Goal: Information Seeking & Learning: Learn about a topic

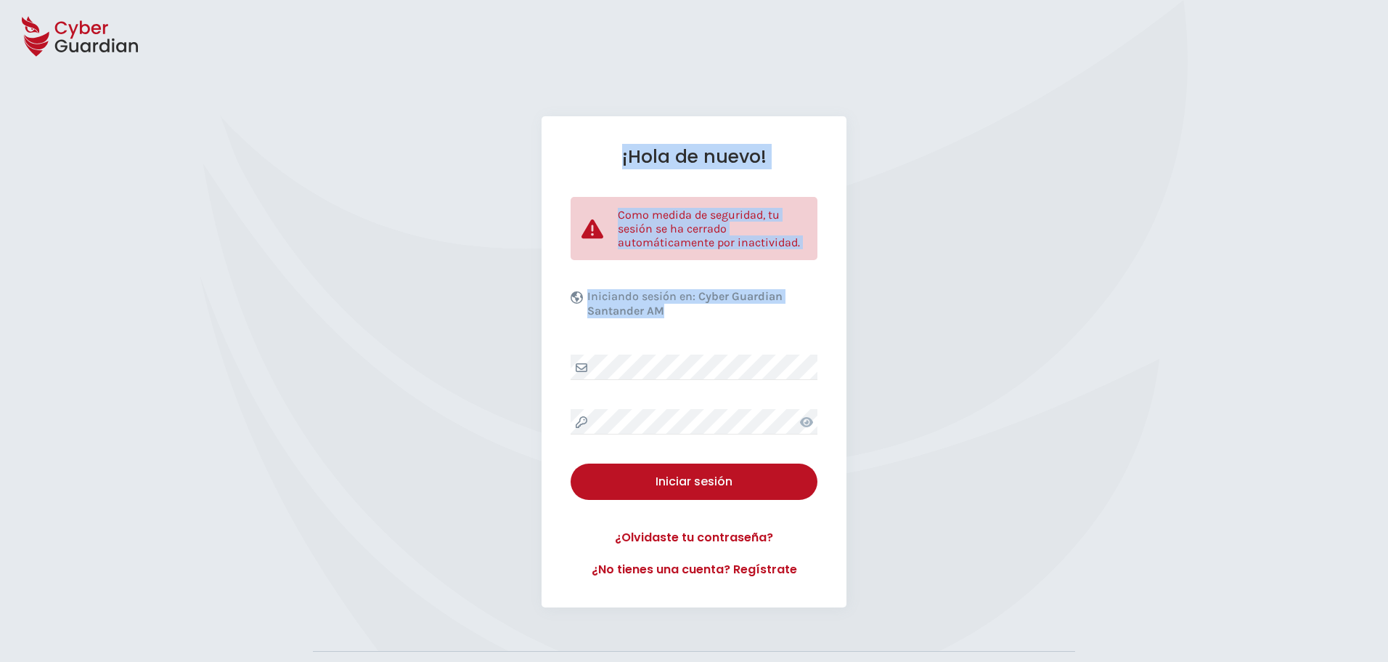
drag, startPoint x: 652, startPoint y: 200, endPoint x: 854, endPoint y: 388, distance: 275.9
click at [854, 388] on div "¡Hola de nuevo! Como medida de seguridad, tu sesión se ha cerrado automáticamen…" at bounding box center [694, 402] width 1388 height 805
click at [945, 296] on div "¡Hola de nuevo! Como medida de seguridad, tu sesión se ha cerrado automáticamen…" at bounding box center [694, 361] width 1388 height 491
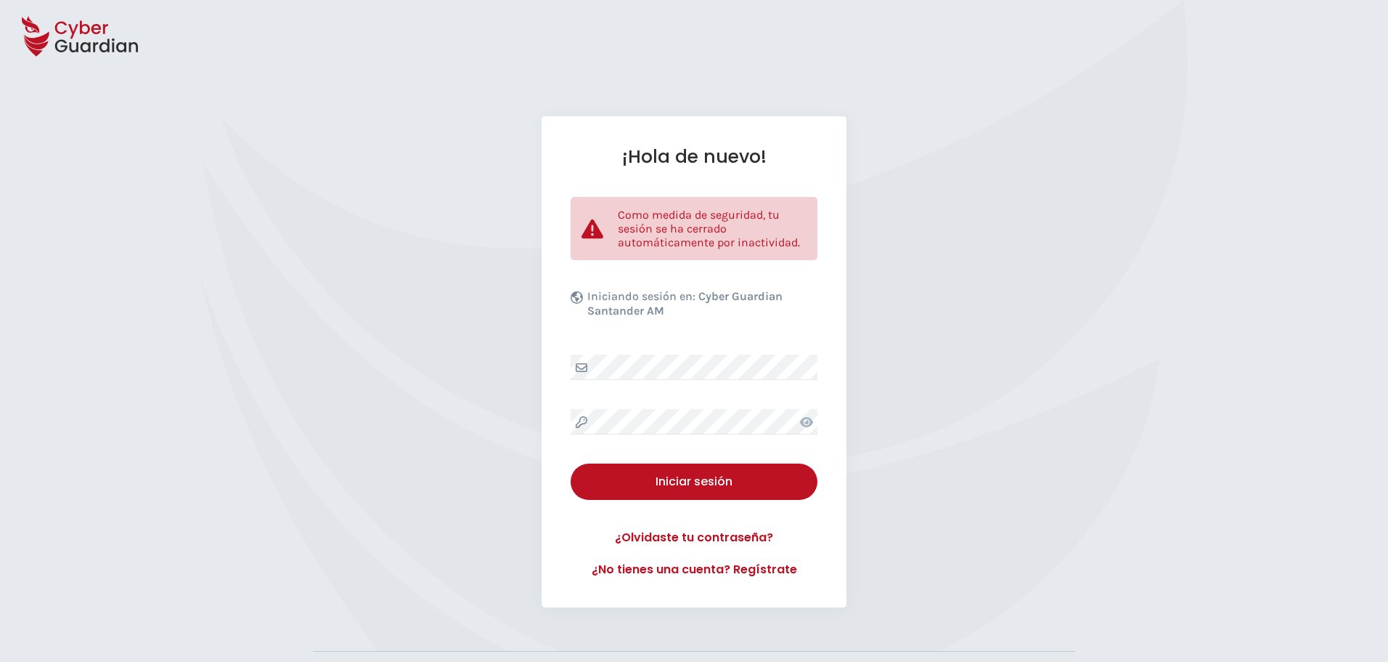
click at [335, 275] on div "¡Hola de nuevo! Como medida de seguridad, tu sesión se ha cerrado automáticamen…" at bounding box center [694, 361] width 1388 height 491
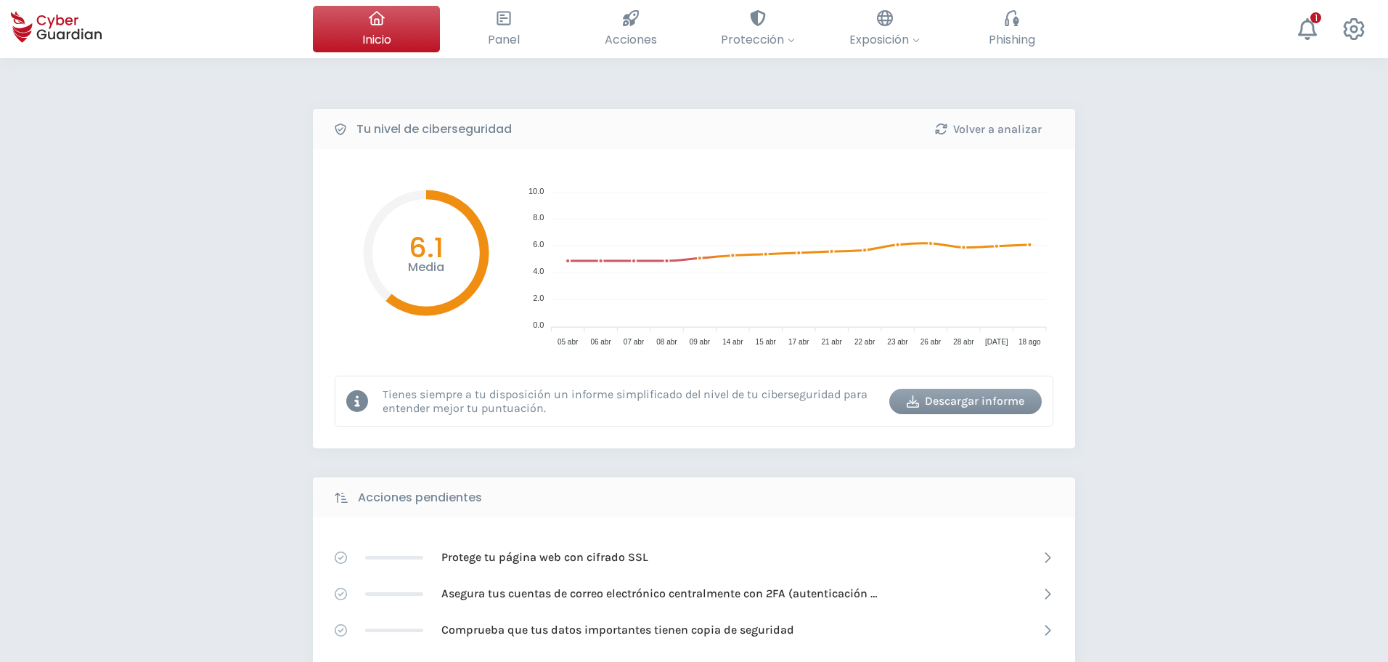
click at [1113, 123] on div "Tu nivel de ciberseguridad Volver a analizar Media 6.1 10.0 10.0 8.0 8.0 6.0 6.…" at bounding box center [694, 646] width 1388 height 1176
click at [147, 328] on div "Tu nivel de ciberseguridad Volver a analizar Media 6.1 10.0 10.0 8.0 8.0 6.0 6.…" at bounding box center [694, 646] width 1388 height 1176
drag, startPoint x: 312, startPoint y: 184, endPoint x: 469, endPoint y: 167, distance: 157.7
click at [1165, 280] on div "Tu nivel de ciberseguridad Volver a analizar Media 6.1 10.0 10.0 8.0 8.0 6.0 6.…" at bounding box center [694, 646] width 1388 height 1176
click at [172, 270] on div "Tu nivel de ciberseguridad Volver a analizar Media 6.1 10.0 10.0 8.0 8.0 6.0 6.…" at bounding box center [694, 646] width 1388 height 1176
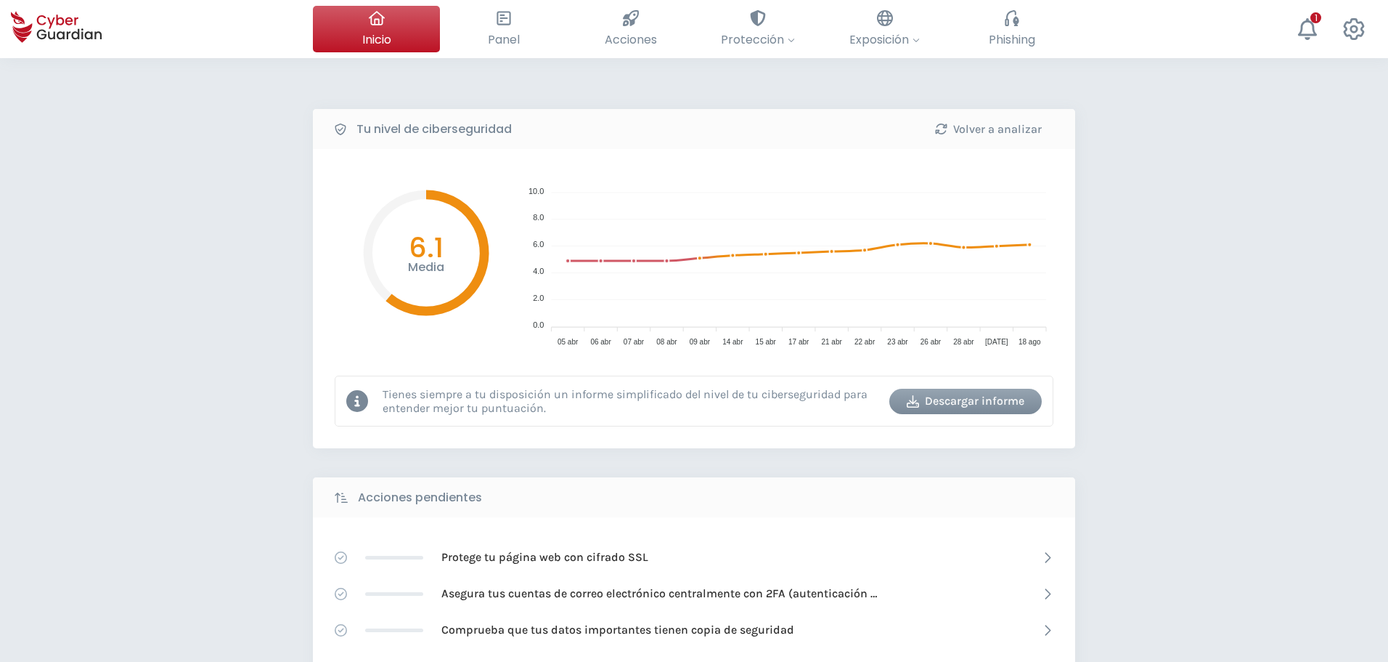
click at [1147, 220] on div "Tu nivel de ciberseguridad Volver a analizar Media 6.1 10.0 10.0 8.0 8.0 6.0 6.…" at bounding box center [694, 646] width 1388 height 1176
drag, startPoint x: 770, startPoint y: 253, endPoint x: 906, endPoint y: 231, distance: 138.2
click at [906, 231] on icon "10.0 10.0 8.0 8.0 6.0 6.0 4.0 4.0 2.0 2.0 0.0 0.0 [DATE] abr [DATE] abr [DATE] …" at bounding box center [784, 260] width 537 height 179
click at [1237, 271] on div "Tu nivel de ciberseguridad Volver a analizar Media 6.1 10.0 10.0 8.0 8.0 6.0 6.…" at bounding box center [694, 646] width 1388 height 1176
click at [636, 264] on circle at bounding box center [633, 260] width 13 height 13
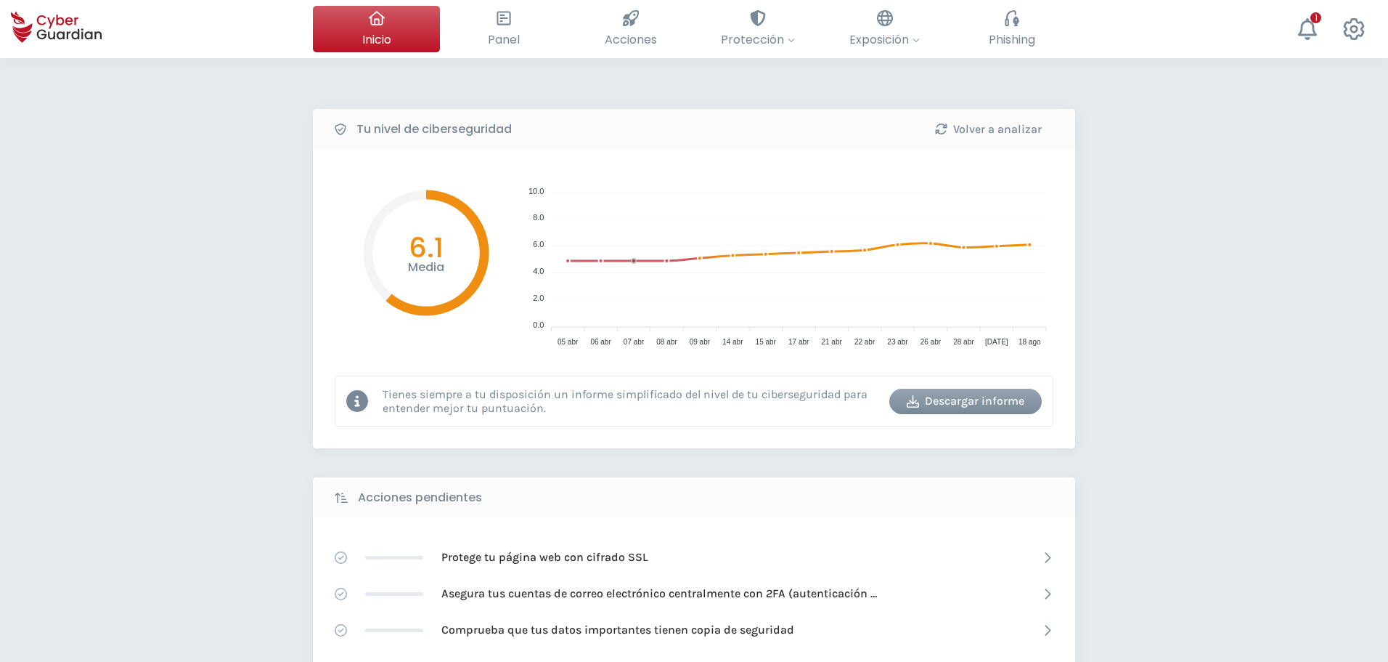
click at [1311, 290] on div "Tu nivel de ciberseguridad Volver a analizar Media 6.1 10.0 10.0 8.0 8.0 6.0 6.…" at bounding box center [694, 646] width 1388 height 1176
click at [1226, 253] on div "Tu nivel de ciberseguridad Volver a analizar Media 6.1 10.0 10.0 8.0 8.0 6.0 6.…" at bounding box center [694, 646] width 1388 height 1176
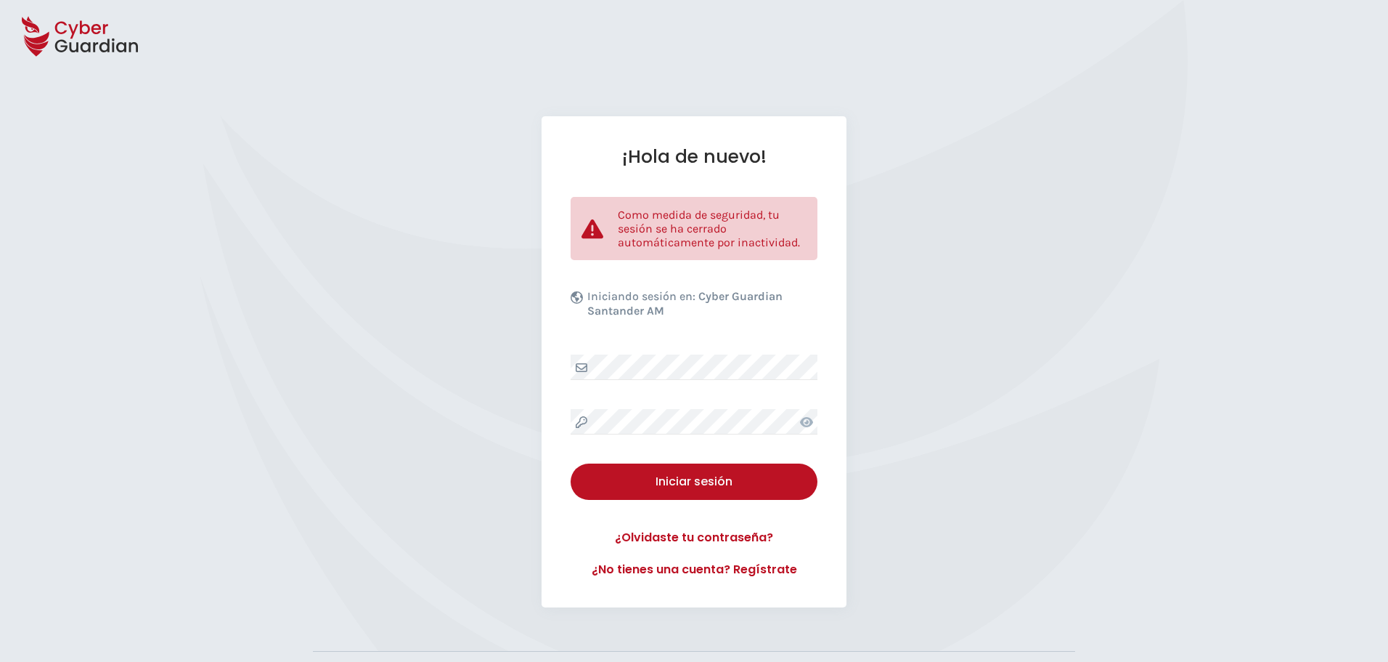
click at [370, 374] on div "¡Hola de nuevo! Como medida de seguridad, tu sesión se ha cerrado automáticamen…" at bounding box center [694, 361] width 1388 height 491
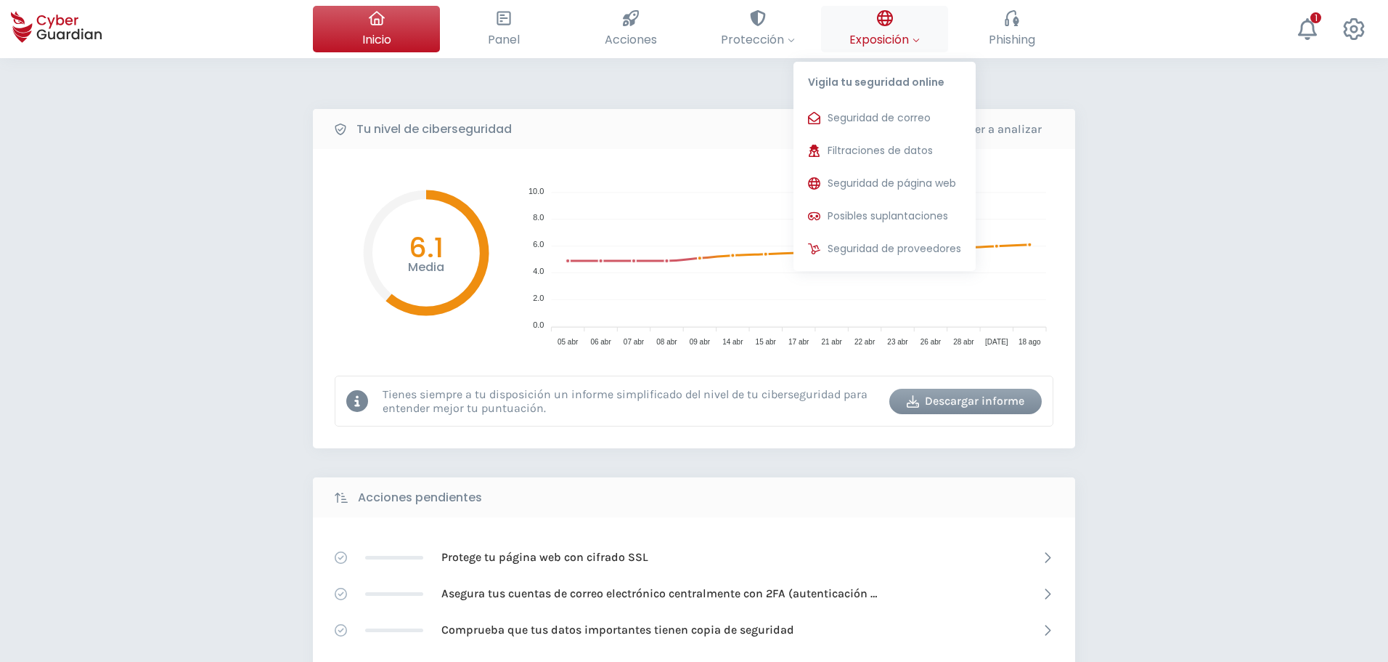
click at [931, 44] on button "Exposición Vigila tu seguridad online Seguridad de correo Te ayudamos a evitar …" at bounding box center [884, 29] width 127 height 46
click at [831, 171] on button "Seguridad de página web Analizamos la seguridad web ante las vulnerabilidades m…" at bounding box center [885, 183] width 182 height 29
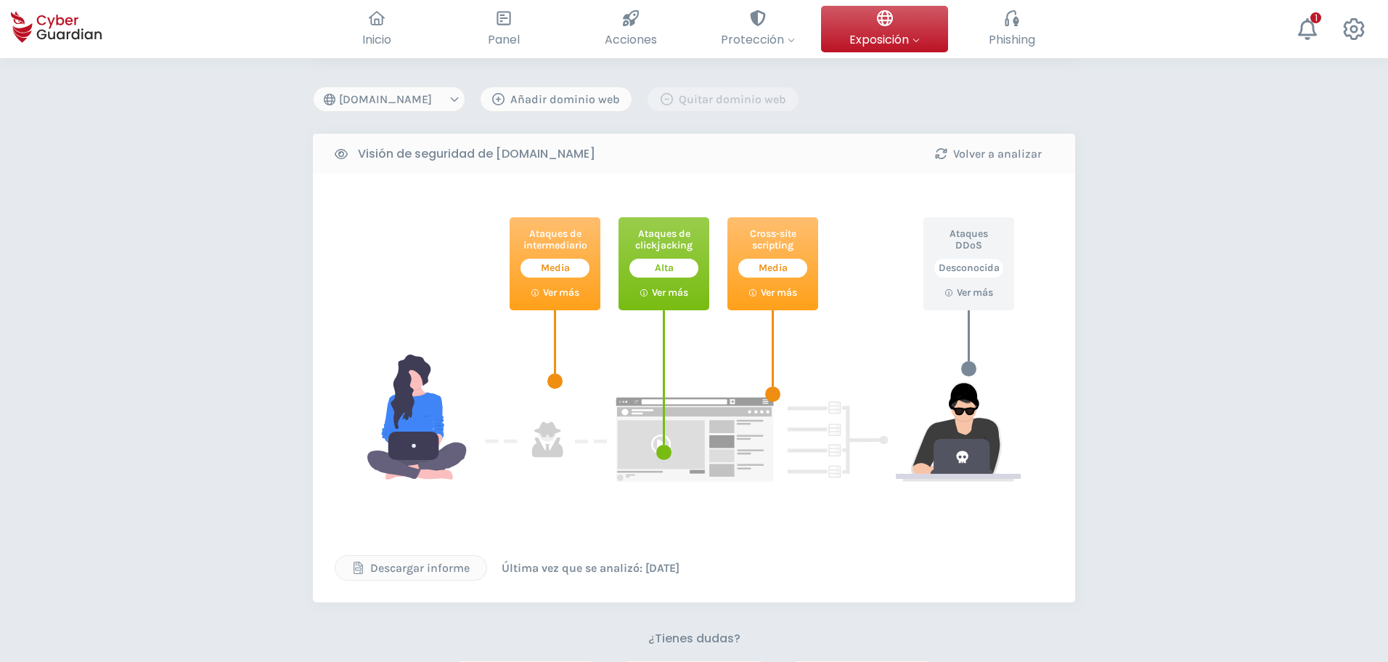
scroll to position [145, 0]
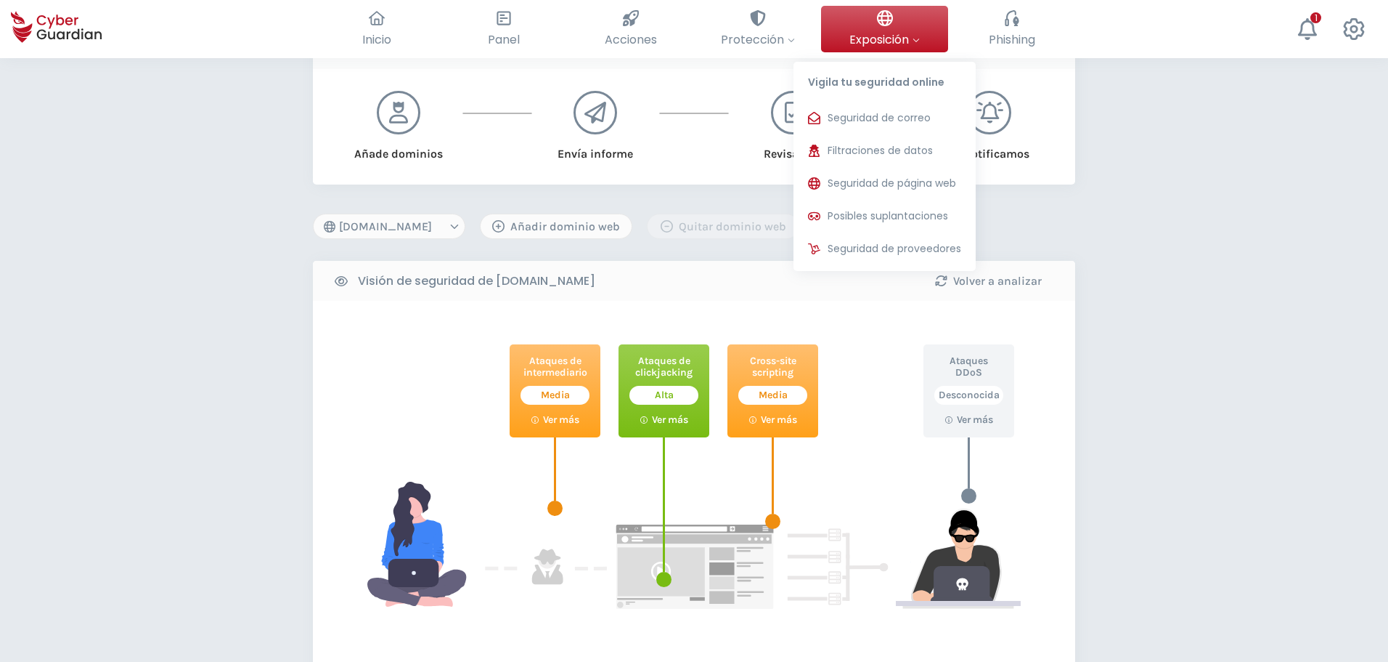
click at [903, 25] on button "Exposición Vigila tu seguridad online Seguridad de correo Te ayudamos a evitar …" at bounding box center [884, 29] width 127 height 46
click at [878, 158] on button "Filtraciones de datos Vigilamos filtraciones que hayan podido afectar a los ema…" at bounding box center [885, 151] width 182 height 29
